Goal: Navigation & Orientation: Understand site structure

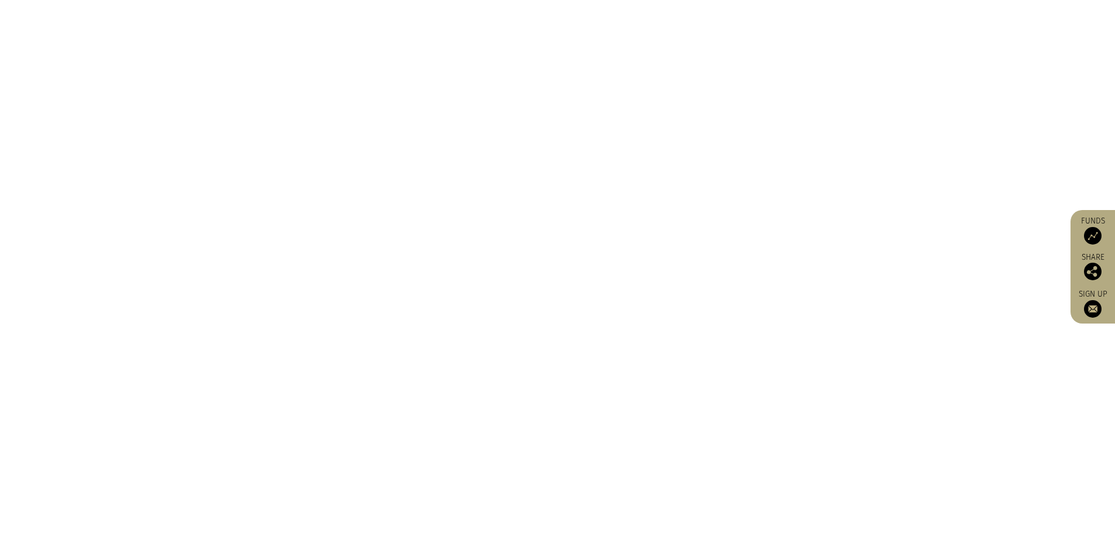
scroll to position [1346, 0]
drag, startPoint x: 856, startPoint y: 229, endPoint x: 885, endPoint y: 451, distance: 224.3
drag, startPoint x: 879, startPoint y: 436, endPoint x: 917, endPoint y: 2, distance: 436.3
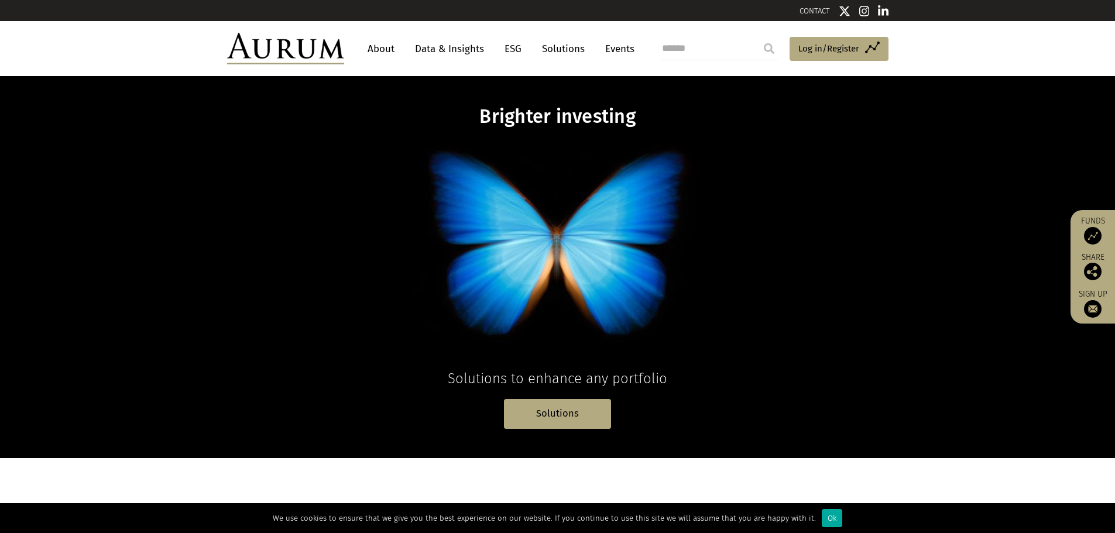
click at [455, 47] on link "Data & Insights" at bounding box center [449, 49] width 81 height 22
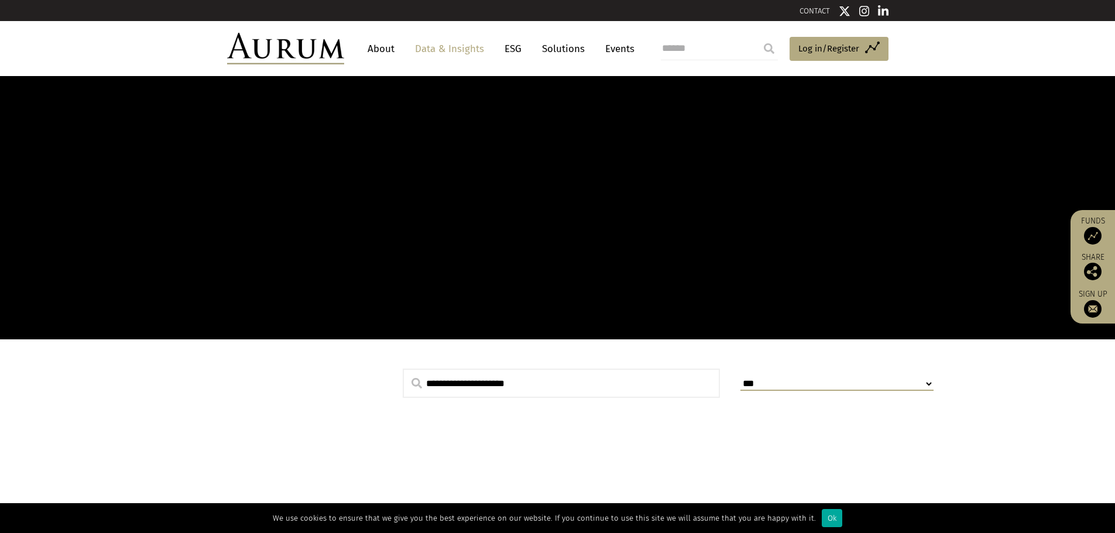
click at [373, 48] on link "About" at bounding box center [381, 49] width 39 height 22
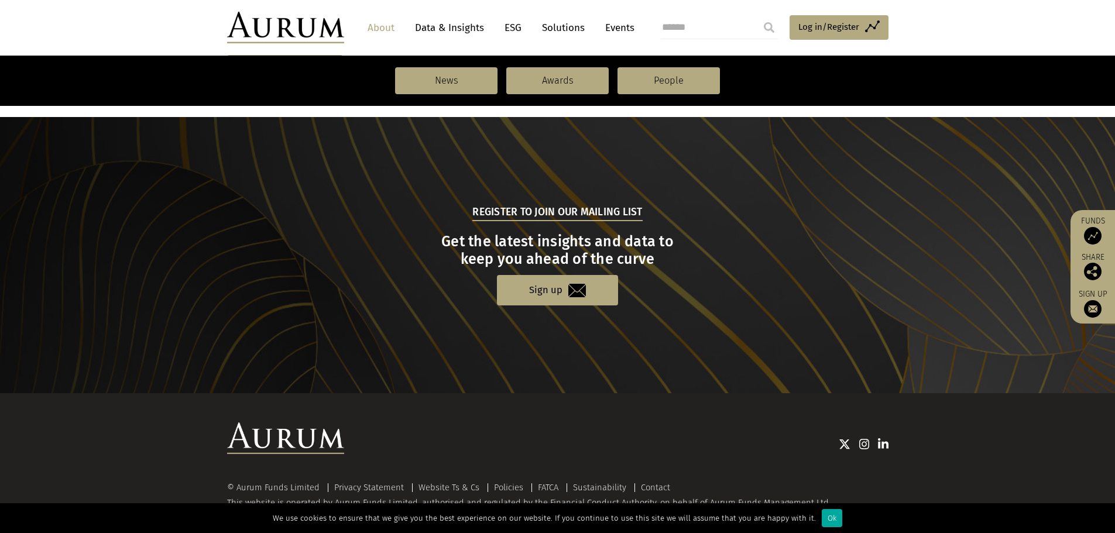
scroll to position [1213, 0]
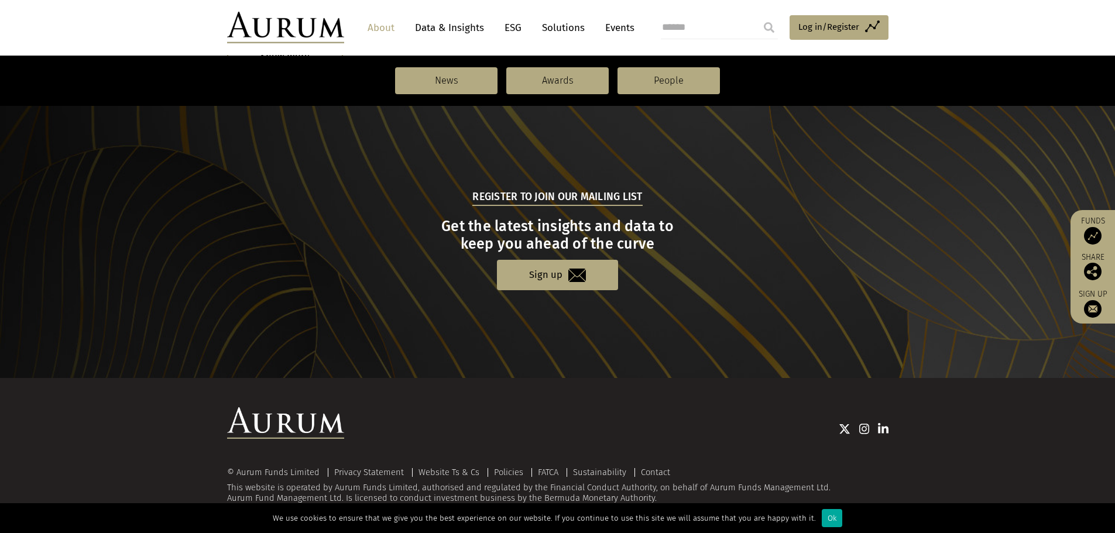
click at [881, 427] on img at bounding box center [883, 429] width 11 height 12
drag, startPoint x: 834, startPoint y: 288, endPoint x: 845, endPoint y: 371, distance: 83.8
